Goal: Check status: Check status

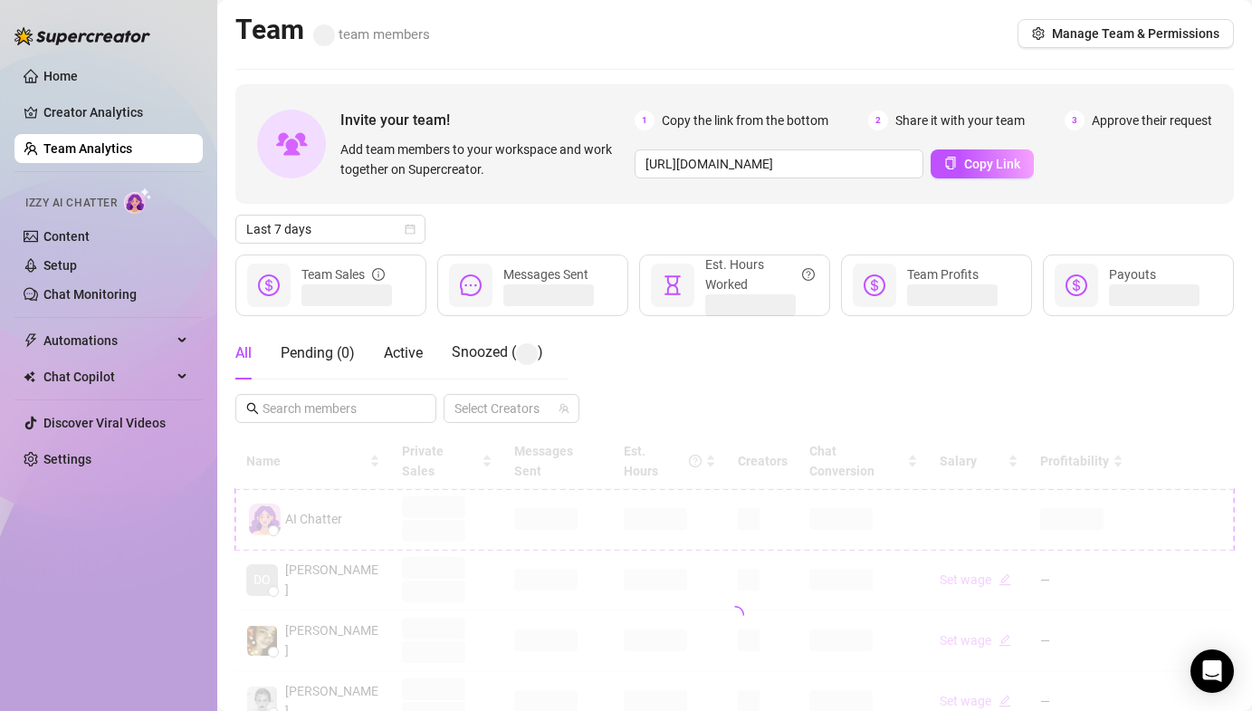
drag, startPoint x: 757, startPoint y: 42, endPoint x: 712, endPoint y: 63, distance: 50.2
click at [754, 43] on div "Team team members Manage Team & Permissions" at bounding box center [734, 34] width 999 height 42
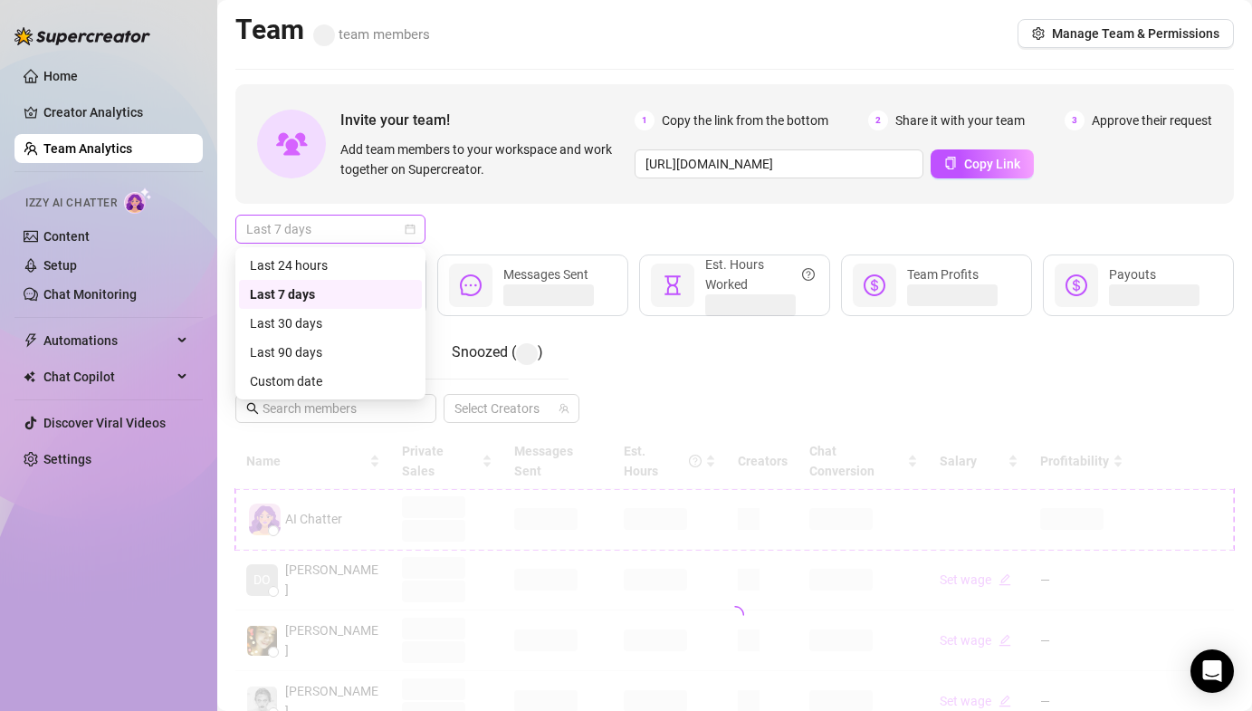
click at [373, 223] on span "Last 7 days" at bounding box center [330, 229] width 168 height 27
click at [329, 252] on div "Last 24 hours" at bounding box center [330, 265] width 183 height 29
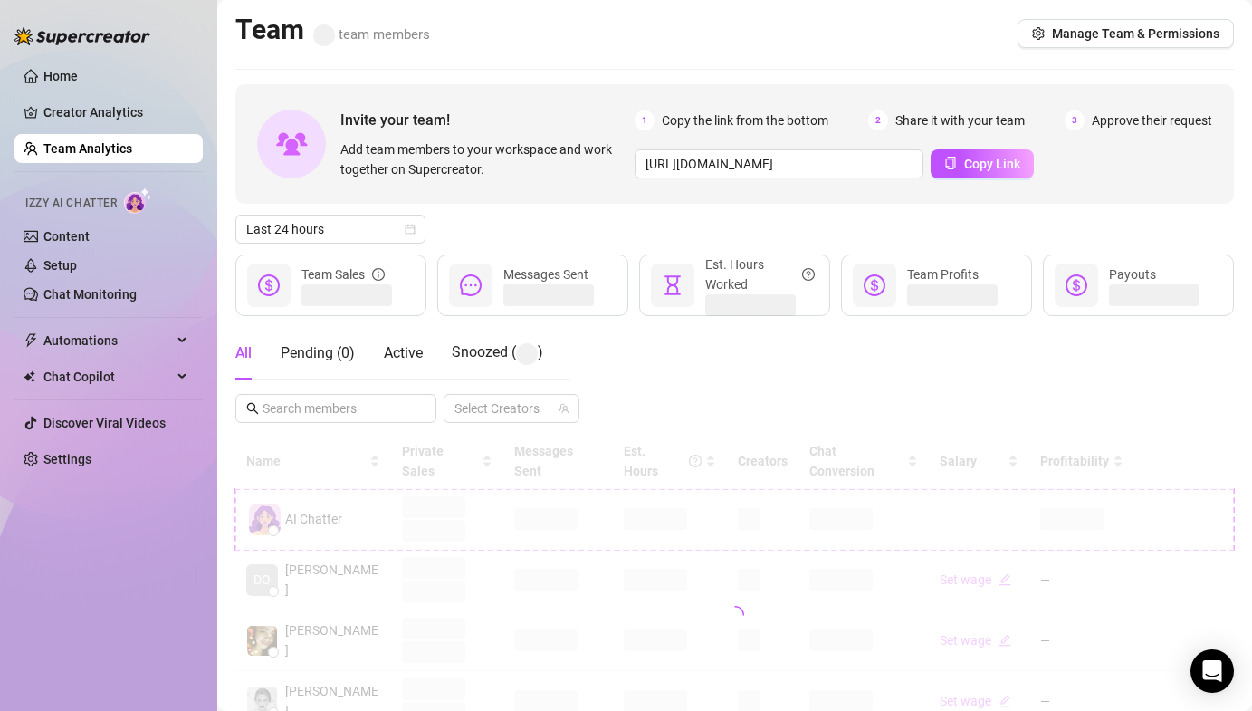
drag, startPoint x: 579, startPoint y: 224, endPoint x: 502, endPoint y: 263, distance: 86.7
click at [578, 224] on div "Last 24 hours" at bounding box center [734, 229] width 999 height 29
click at [413, 353] on span "Active" at bounding box center [403, 352] width 39 height 17
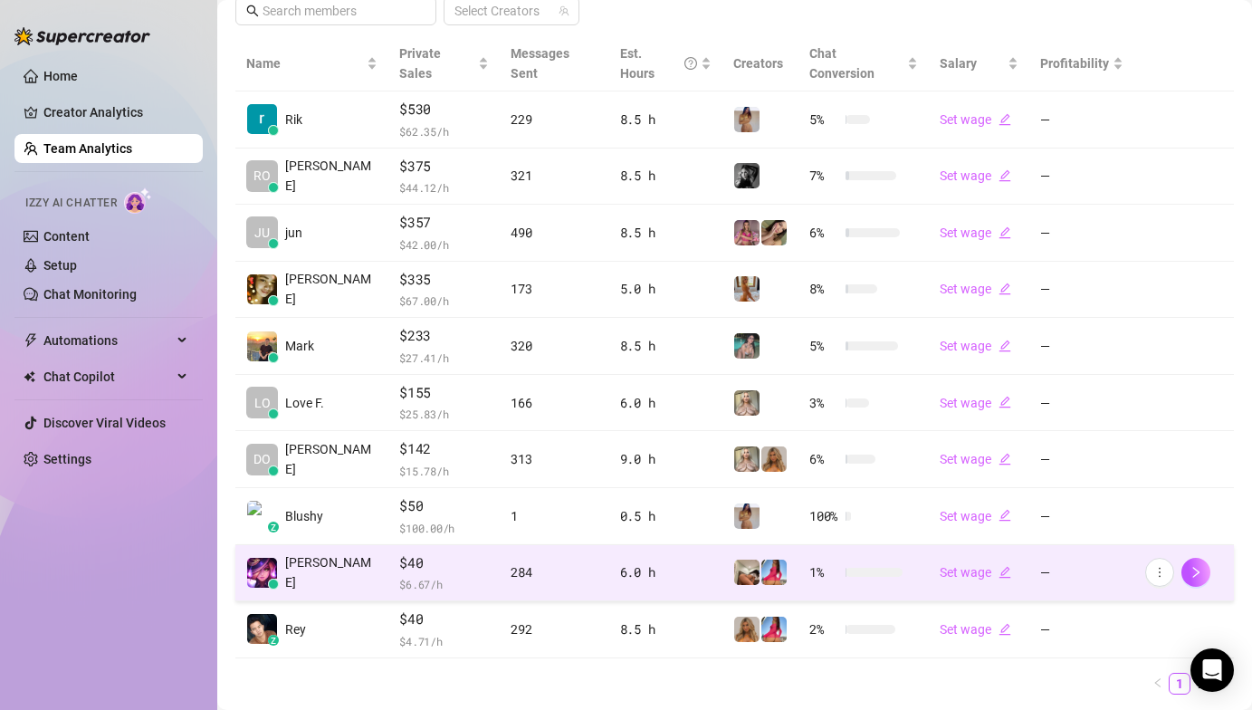
scroll to position [400, 0]
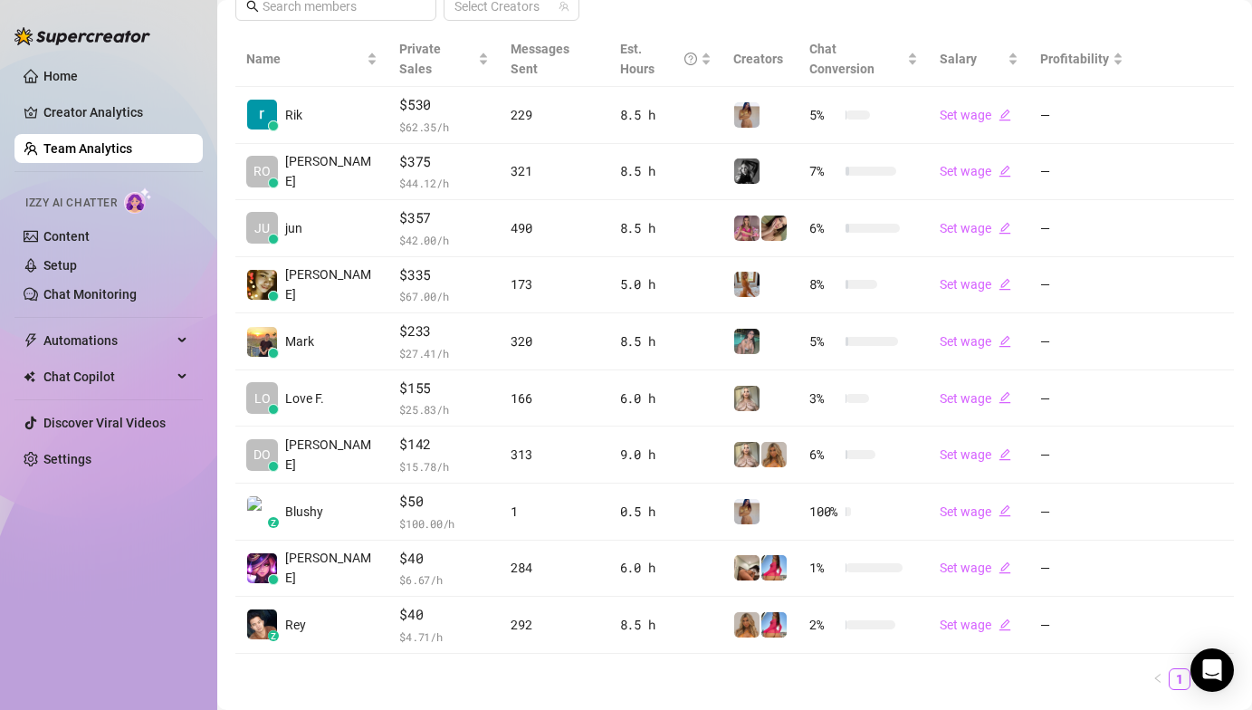
drag, startPoint x: 1185, startPoint y: 654, endPoint x: 1181, endPoint y: 645, distance: 10.1
click at [1192, 669] on link "2" at bounding box center [1202, 679] width 20 height 20
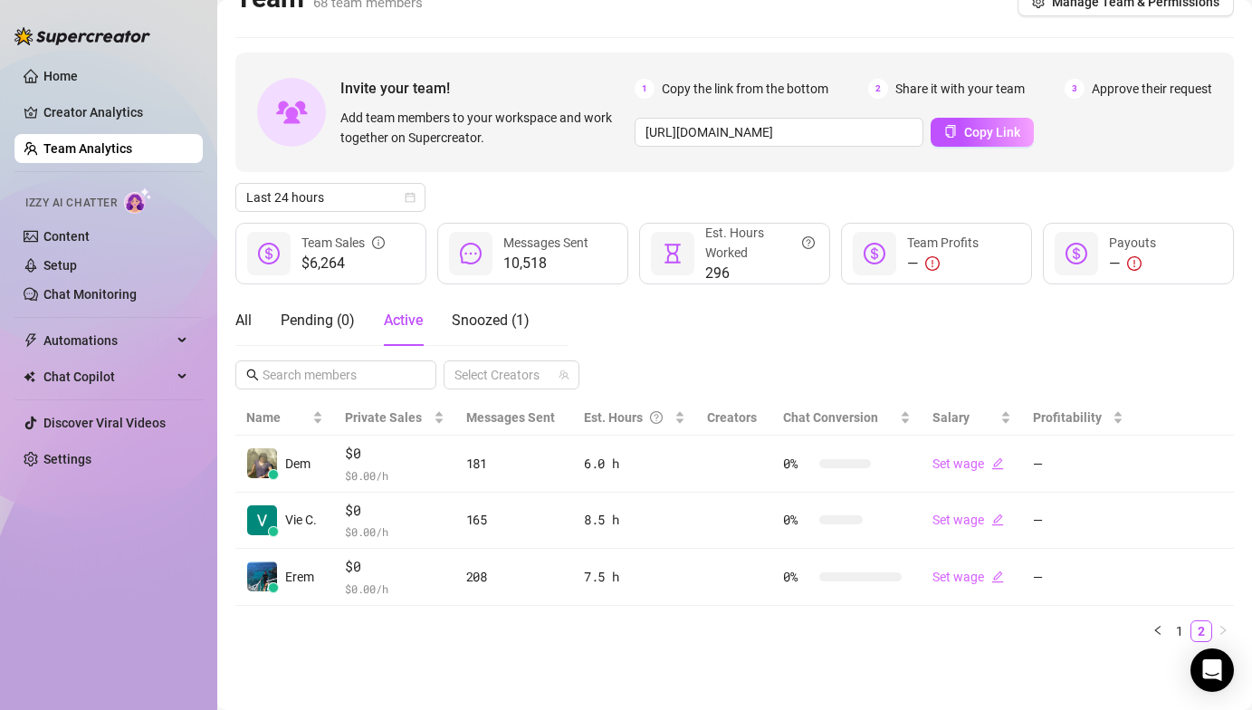
scroll to position [89, 0]
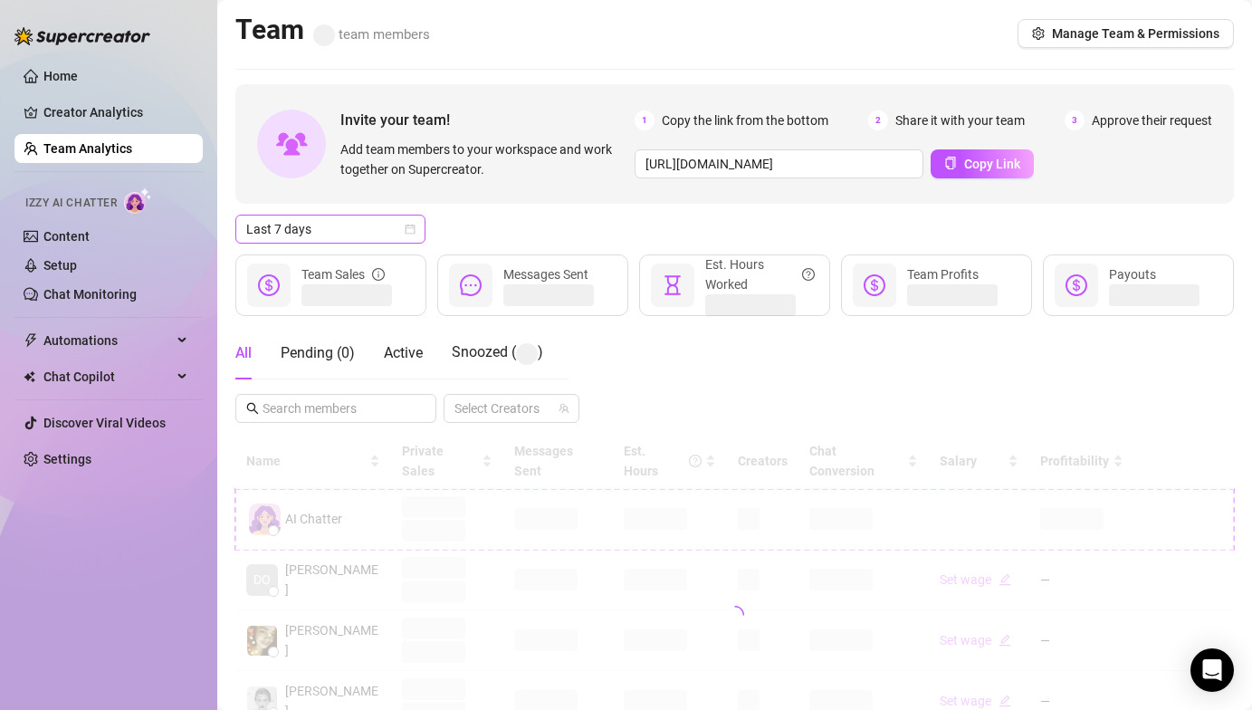
click at [279, 223] on span "Last 7 days" at bounding box center [330, 229] width 168 height 27
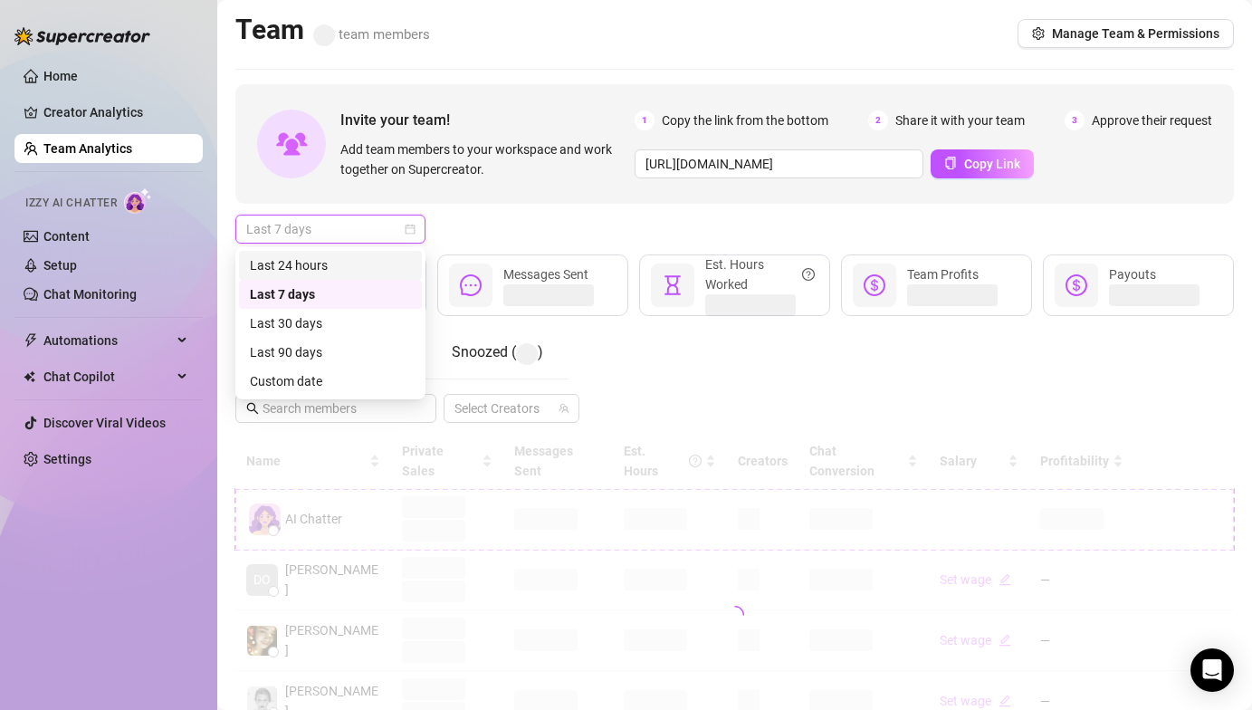
drag, startPoint x: 292, startPoint y: 257, endPoint x: 311, endPoint y: 273, distance: 24.5
click at [292, 257] on div "Last 24 hours" at bounding box center [330, 265] width 161 height 20
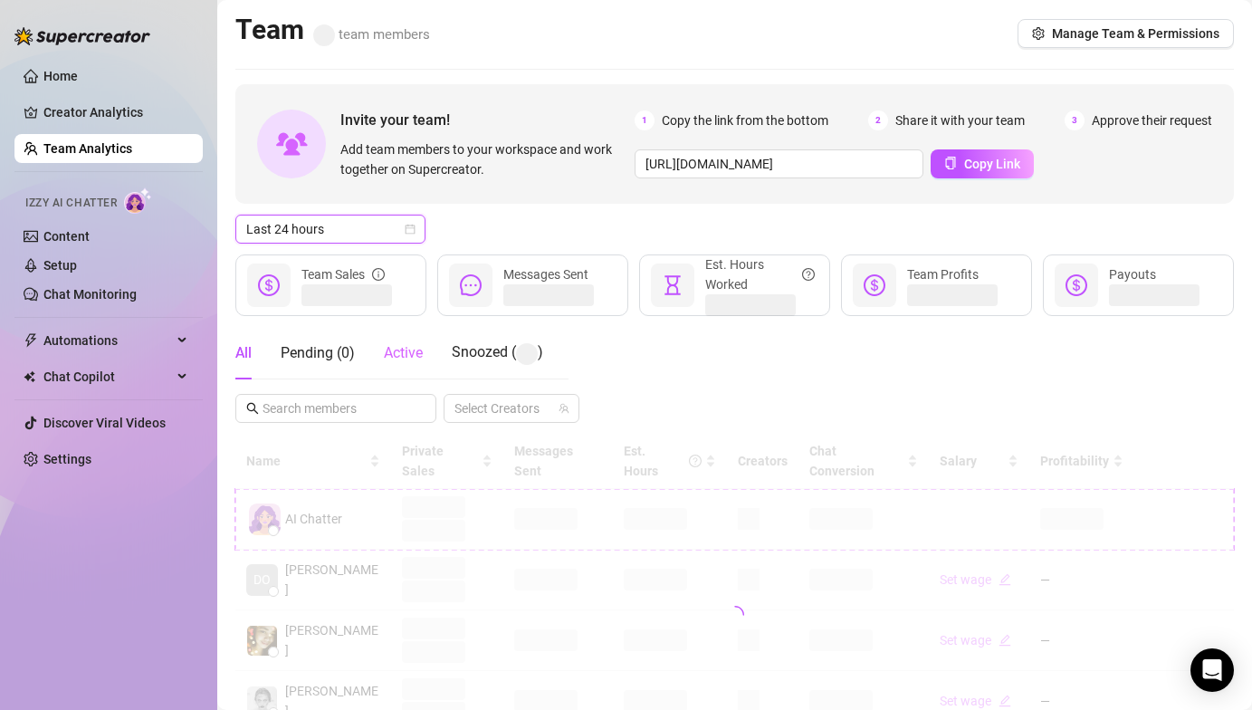
click at [405, 338] on div "Active" at bounding box center [403, 353] width 39 height 53
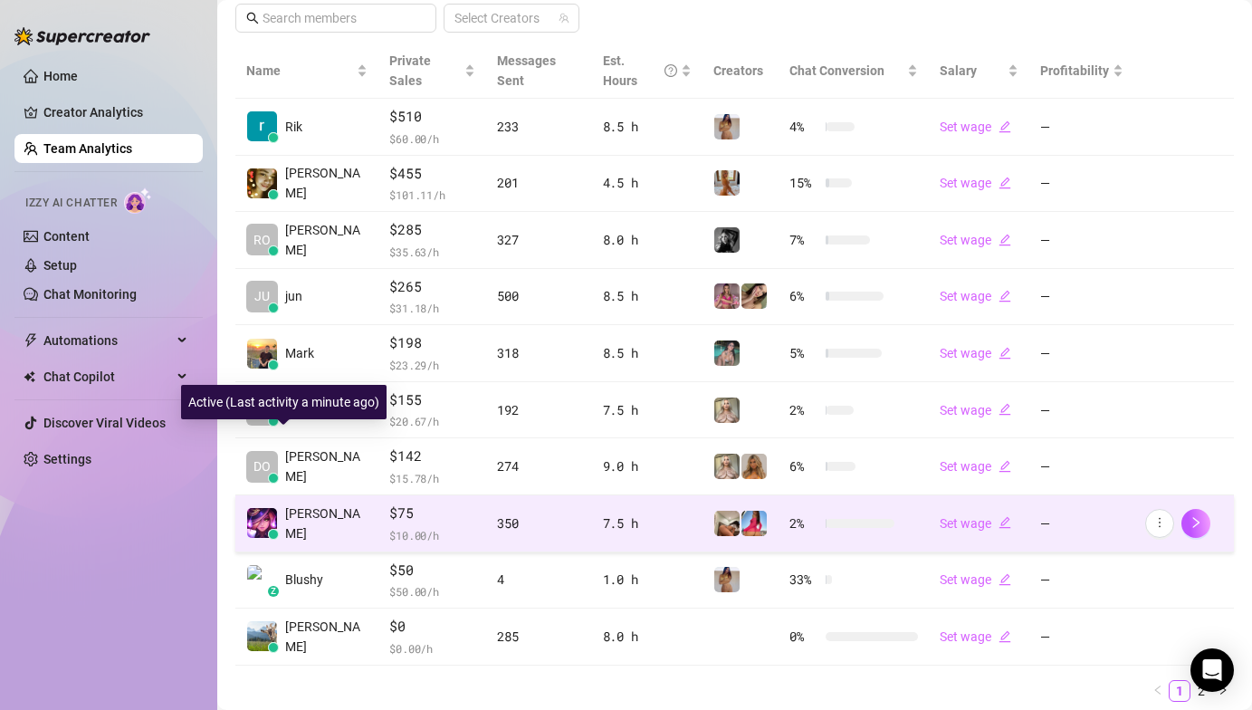
scroll to position [428, 0]
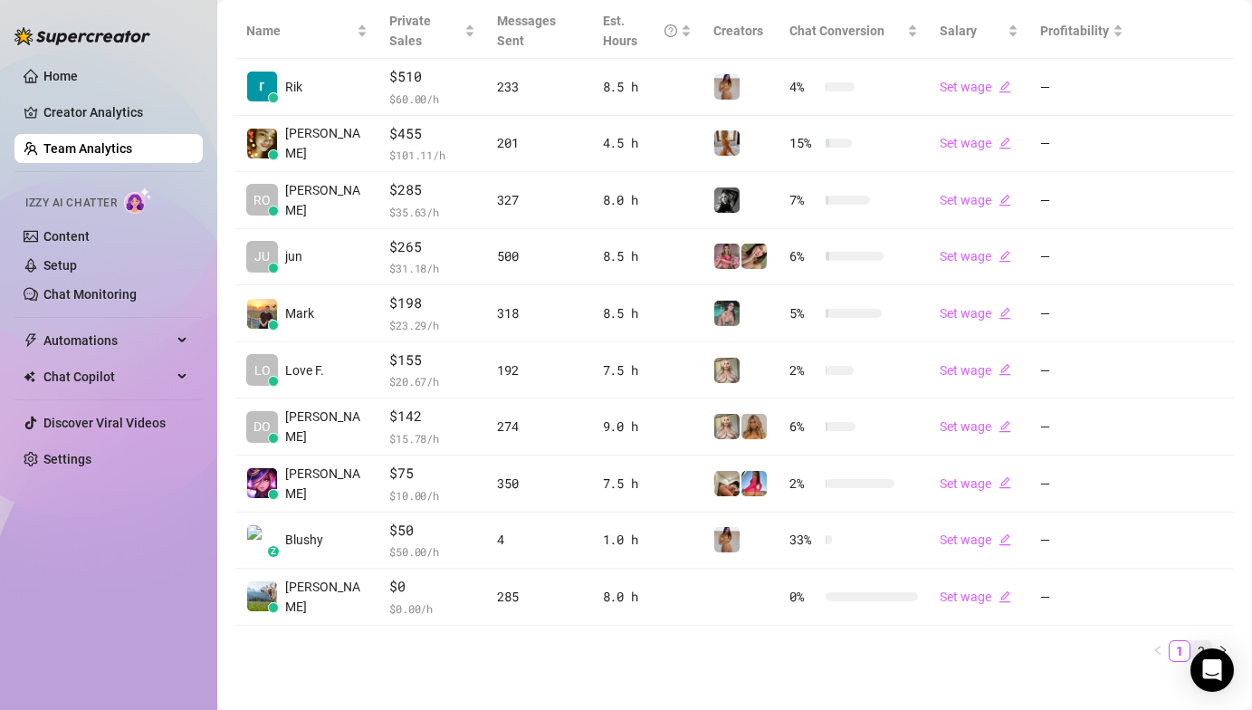
click at [1192, 641] on link "2" at bounding box center [1202, 651] width 20 height 20
